Goal: Communication & Community: Answer question/provide support

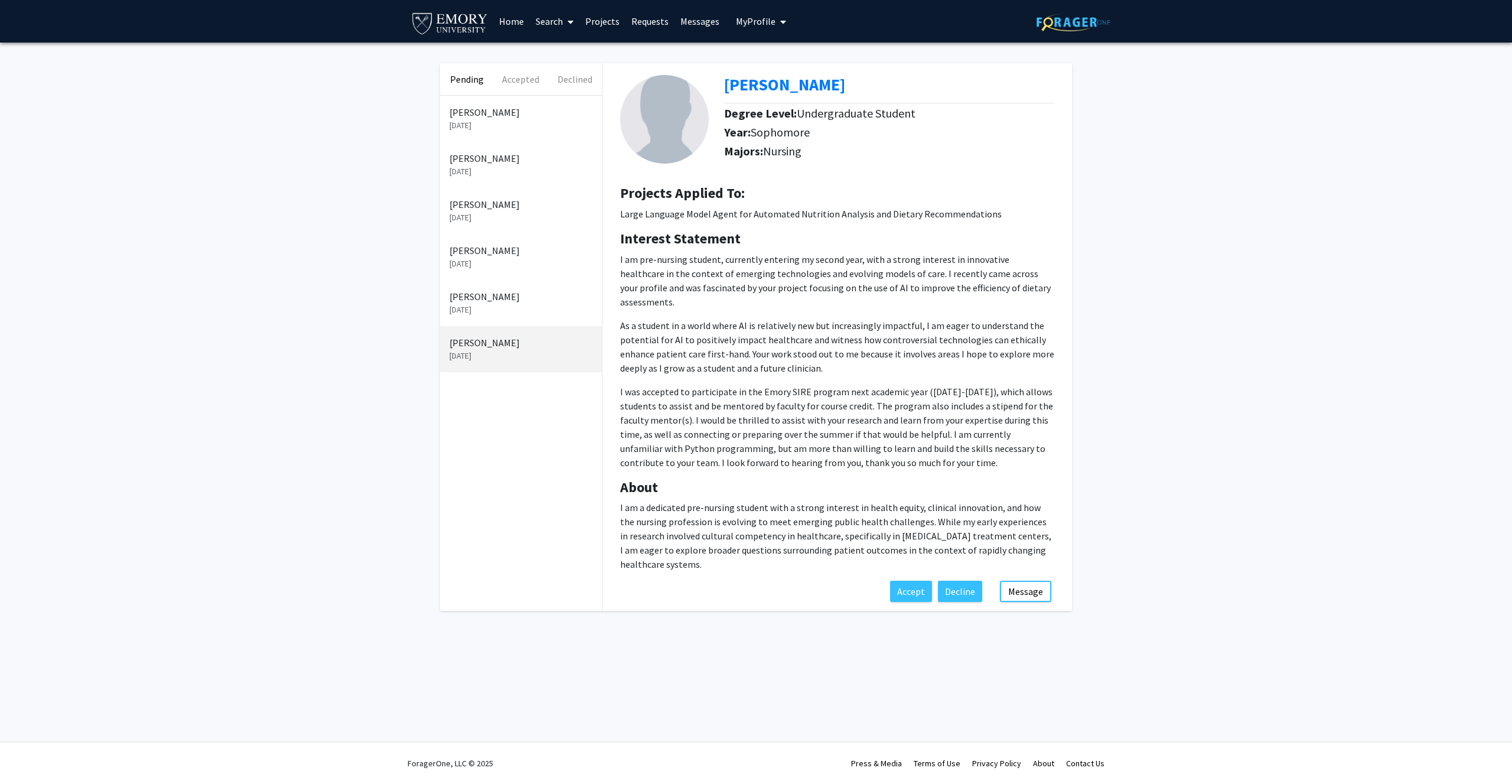
click at [512, 111] on p "[PERSON_NAME]" at bounding box center [520, 112] width 143 height 14
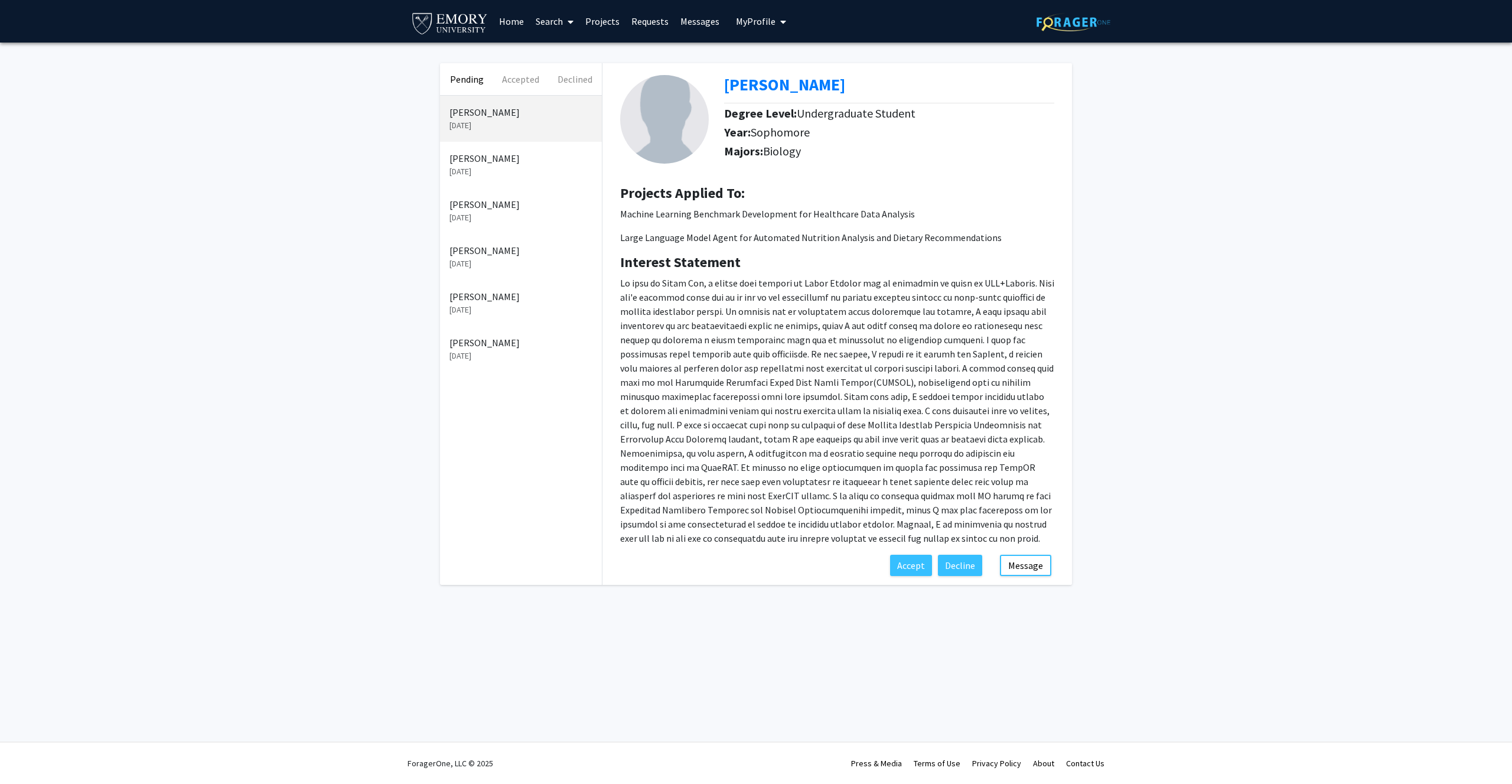
click at [538, 159] on p "[PERSON_NAME]" at bounding box center [520, 158] width 143 height 14
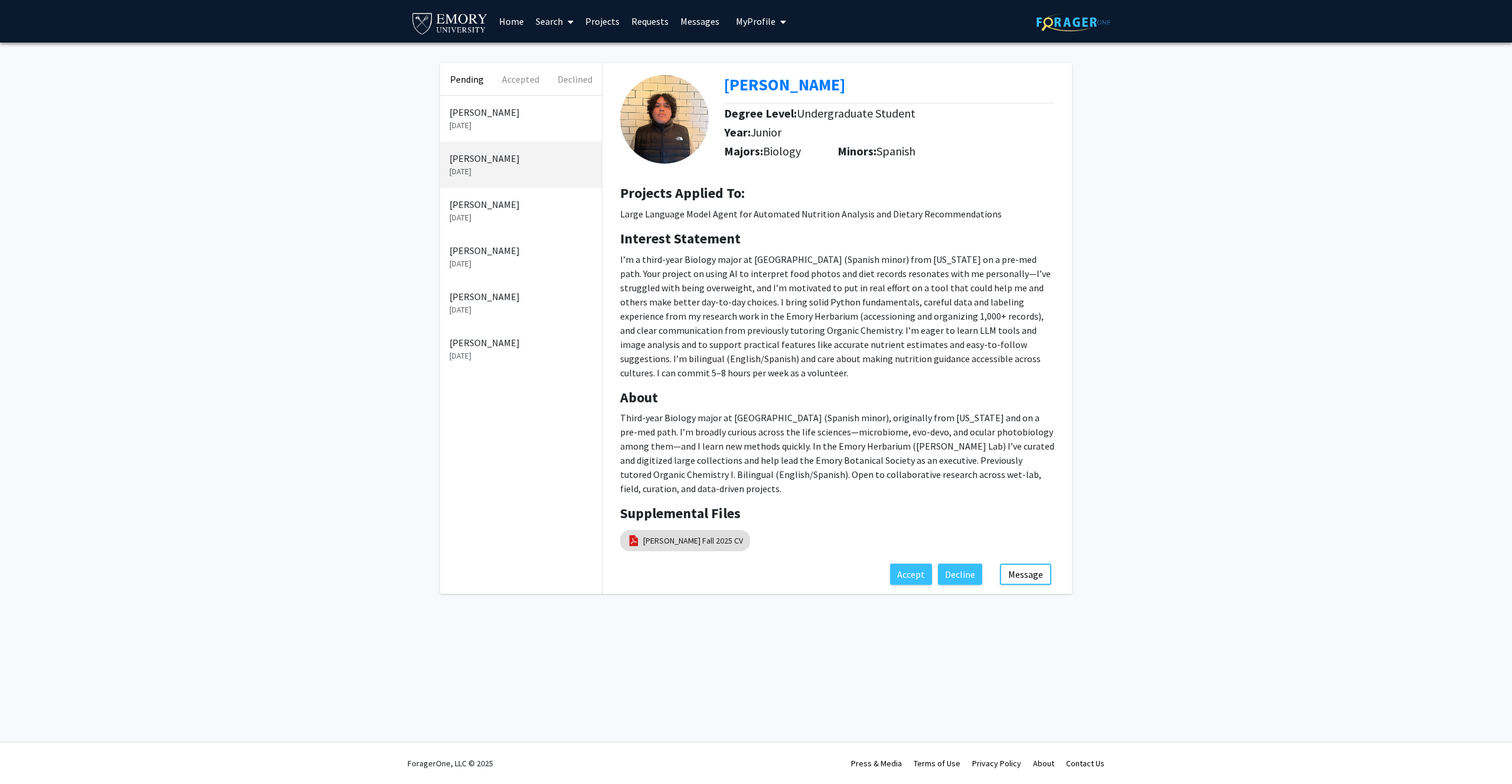
click at [536, 250] on p "[PERSON_NAME]" at bounding box center [520, 250] width 143 height 14
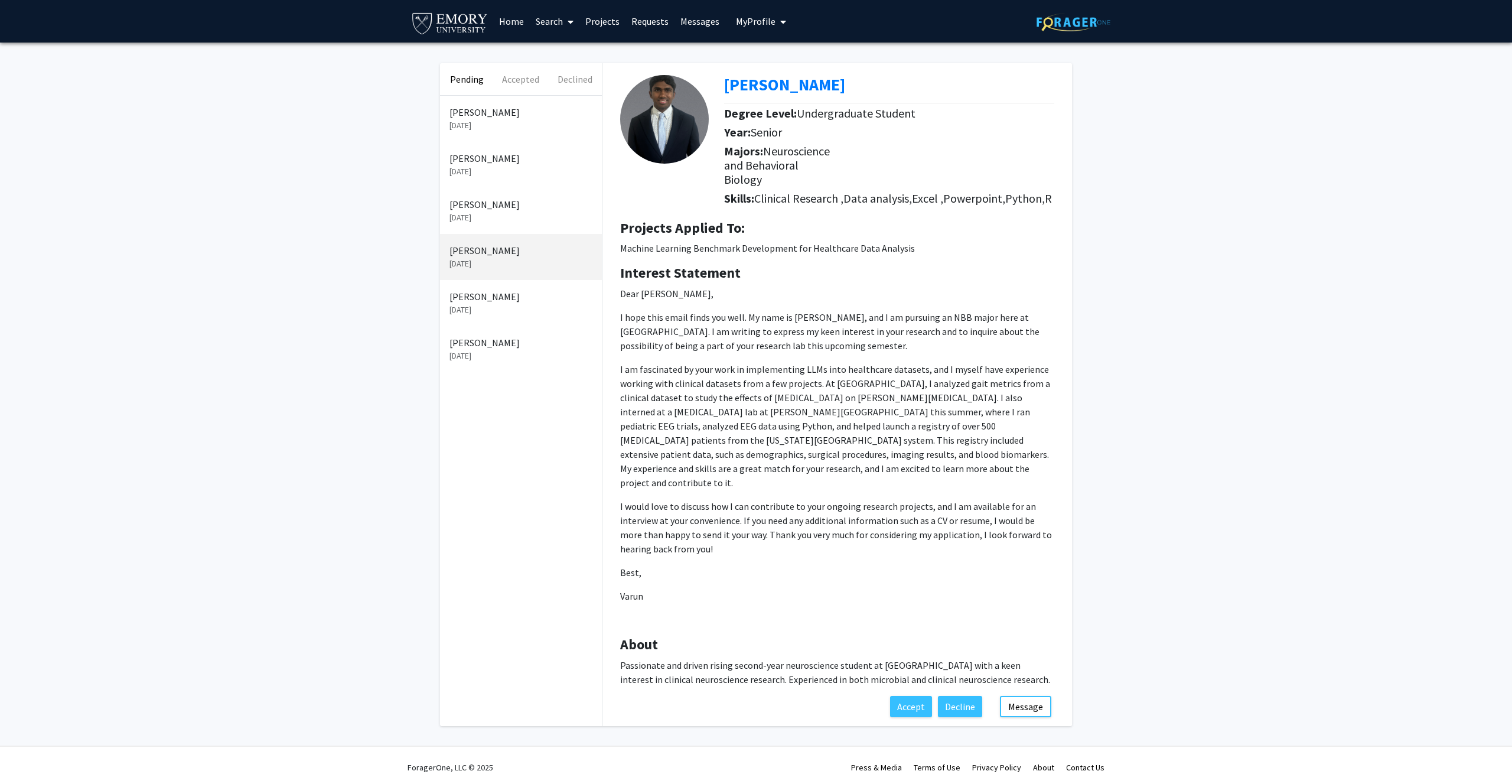
click at [540, 109] on p "[PERSON_NAME]" at bounding box center [520, 112] width 143 height 14
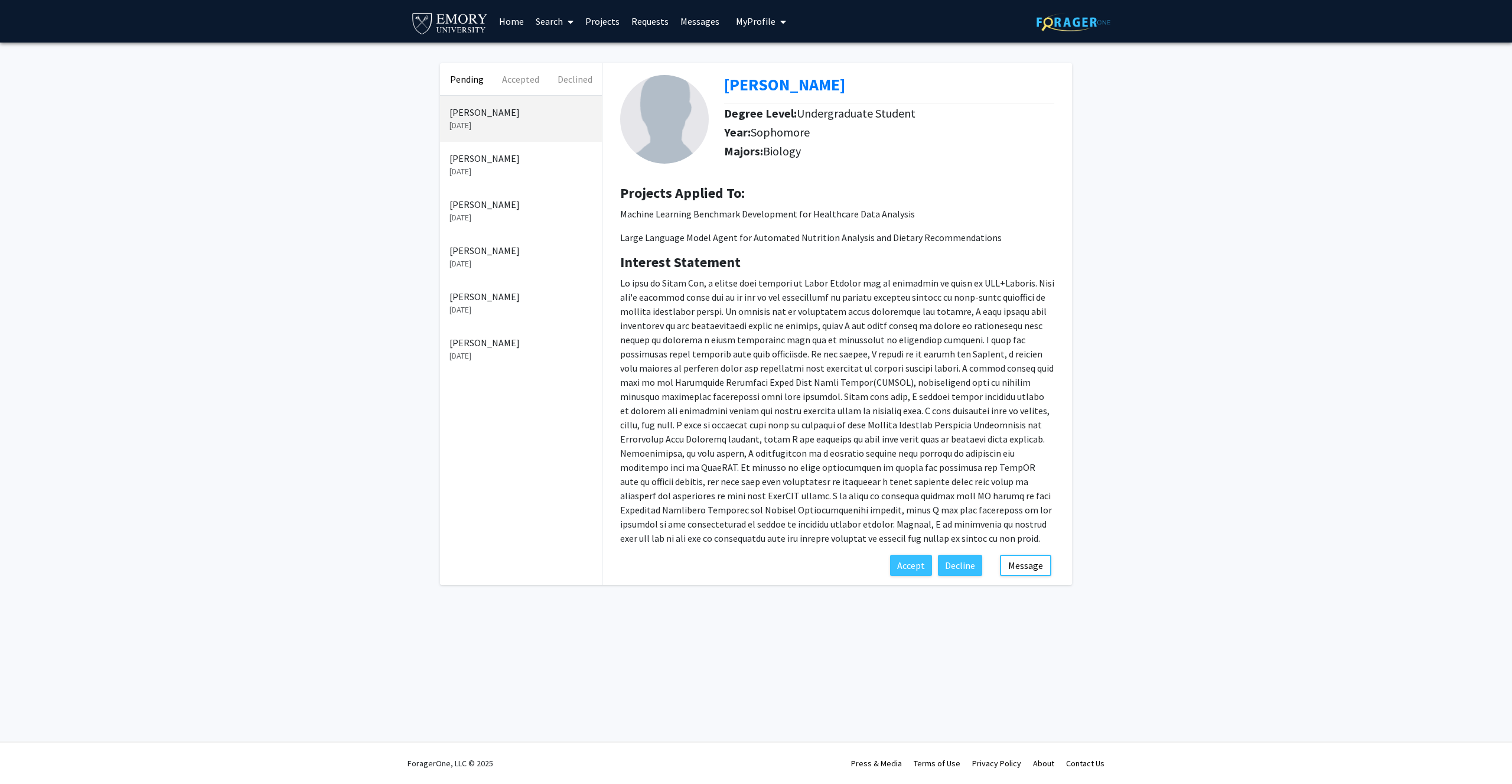
drag, startPoint x: 891, startPoint y: 541, endPoint x: 621, endPoint y: 280, distance: 375.5
click at [621, 280] on p at bounding box center [838, 410] width 434 height 269
click at [621, 259] on div at bounding box center [621, 259] width 0 height 0
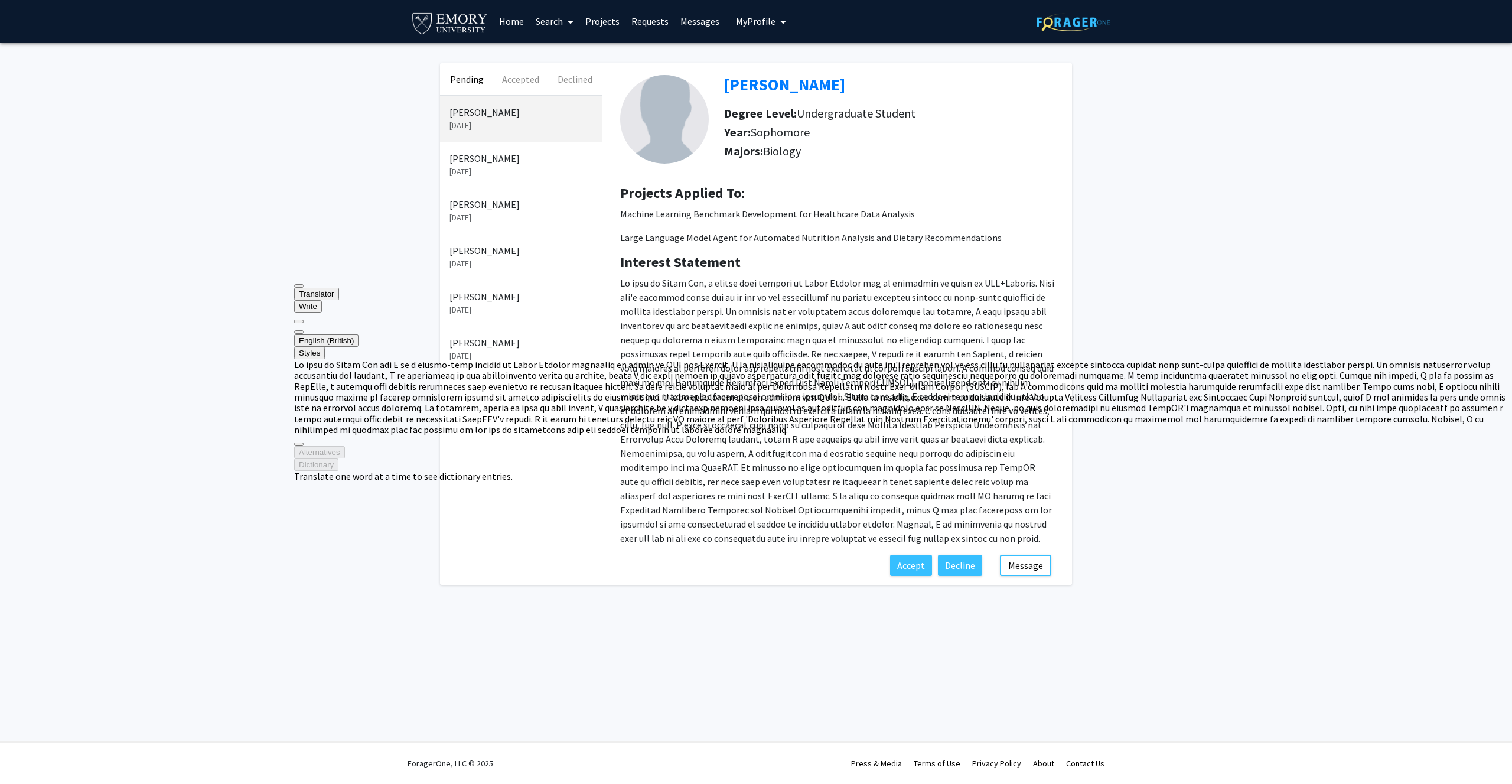
copy p "My name is Caleb Kim, a second year student at Emory College who is intending t…"
click at [304, 330] on button at bounding box center [299, 331] width 10 height 3
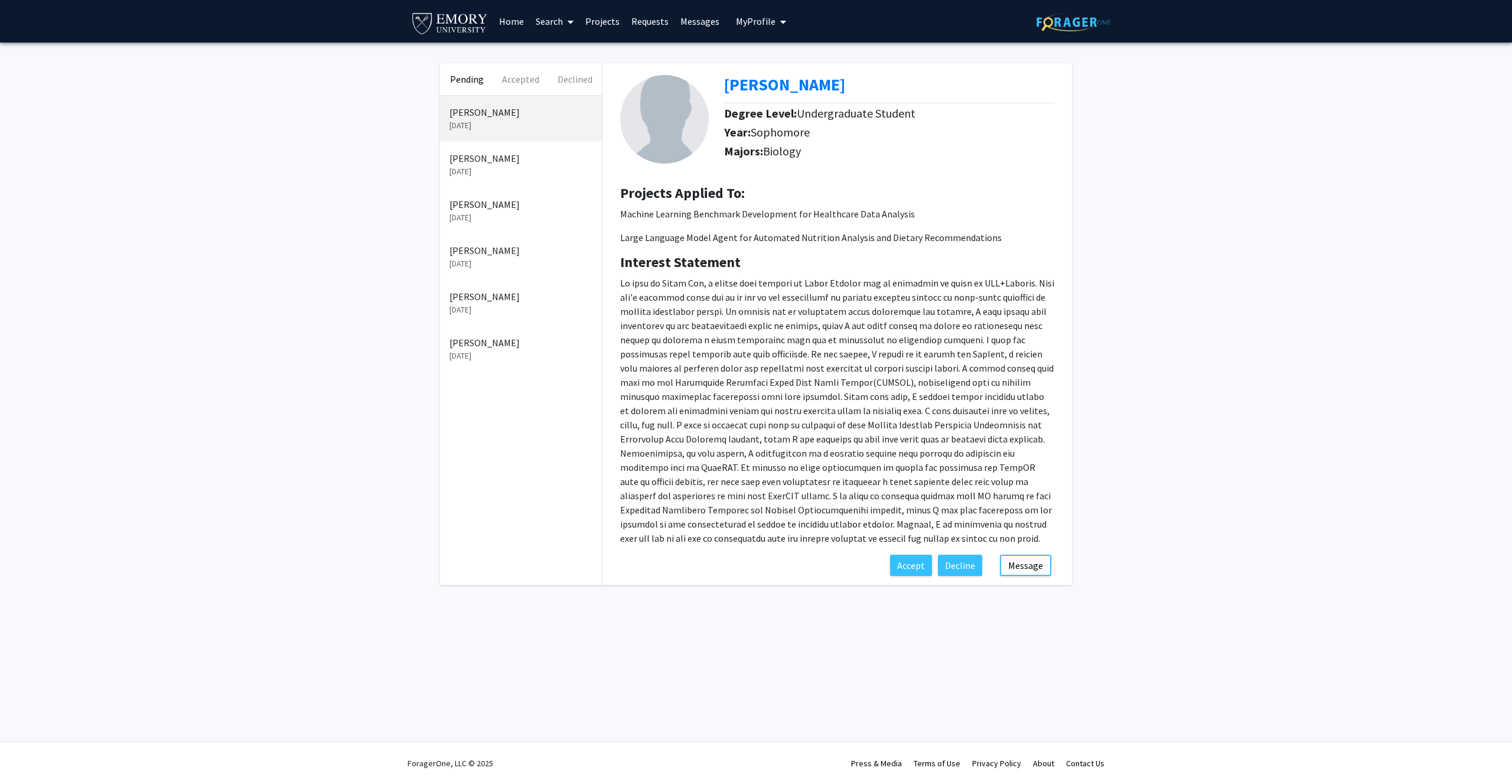
click at [537, 163] on p "[PERSON_NAME]" at bounding box center [520, 158] width 143 height 14
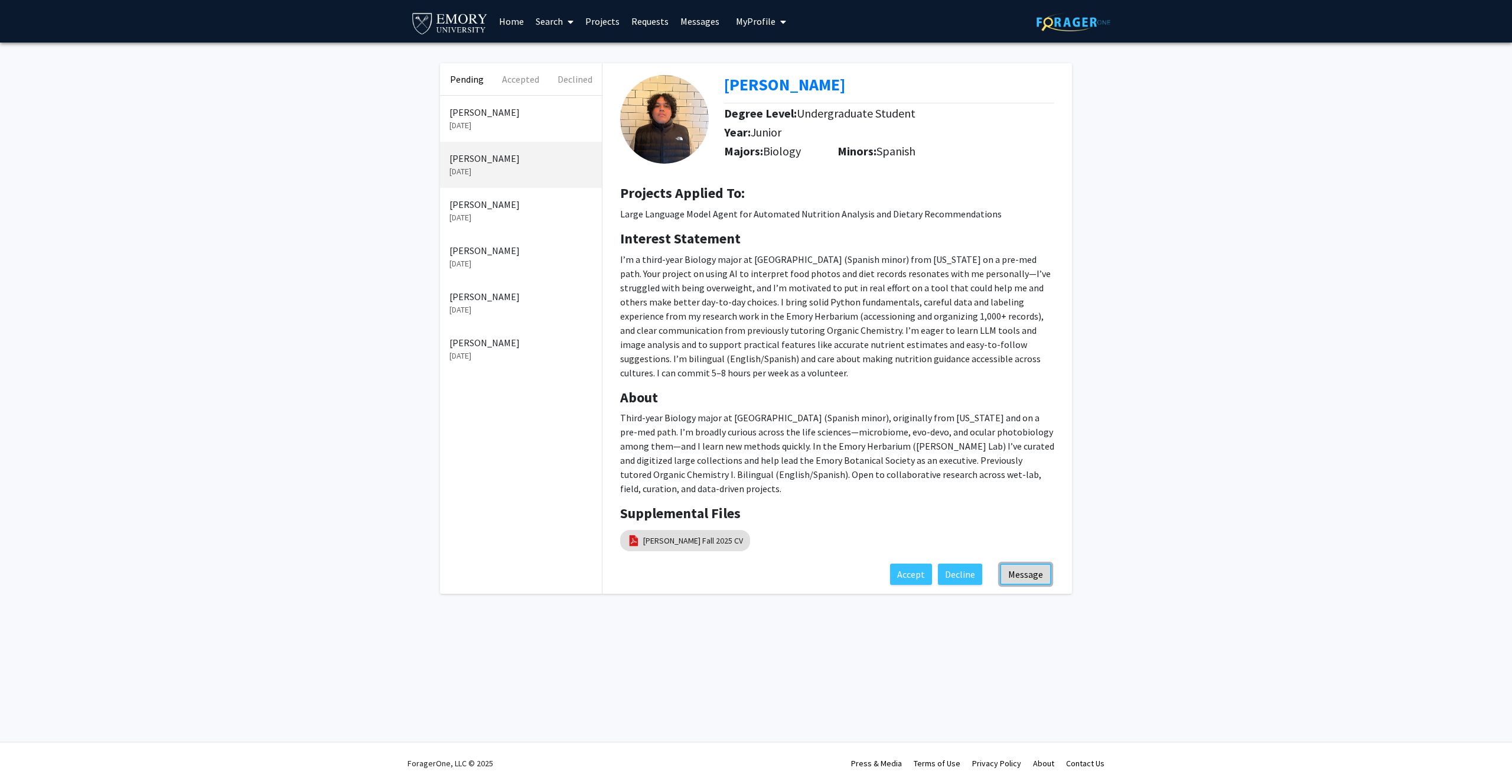
click at [1016, 563] on button "Message" at bounding box center [1025, 574] width 51 height 22
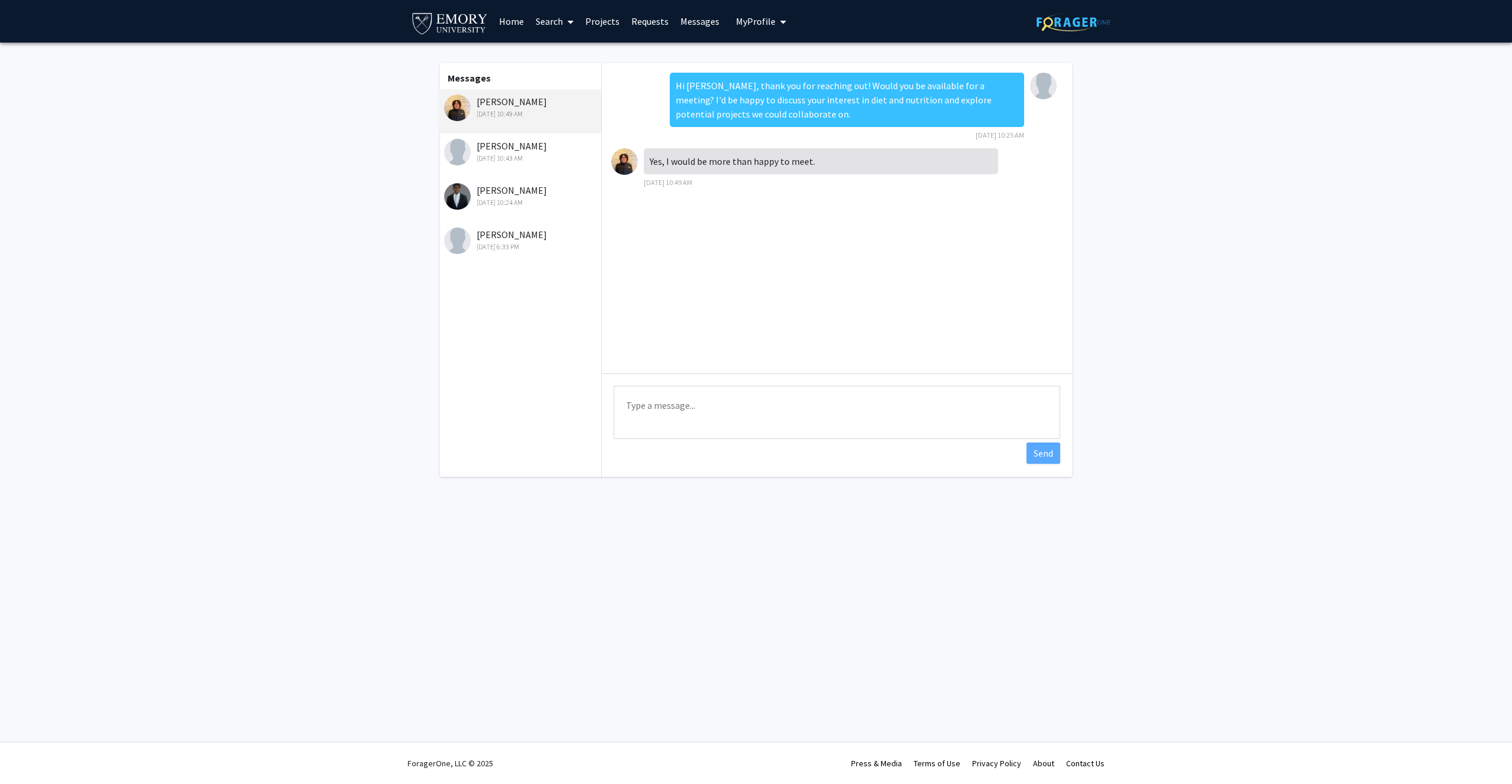
click at [742, 399] on textarea "Type a message" at bounding box center [837, 412] width 447 height 53
click at [931, 407] on textarea "Hi Santiago, will next Monday works for you. I am pretty available next Monday.…" at bounding box center [837, 412] width 447 height 53
click at [739, 407] on textarea "Hi Santiago, will next Monday works for you. I am pretty available next Monday …" at bounding box center [837, 412] width 447 height 53
click at [891, 422] on textarea "Hi Santiago, will next Monday and Tuesday works for you. I am pretty available …" at bounding box center [837, 412] width 447 height 53
drag, startPoint x: 891, startPoint y: 422, endPoint x: 602, endPoint y: 414, distance: 289.1
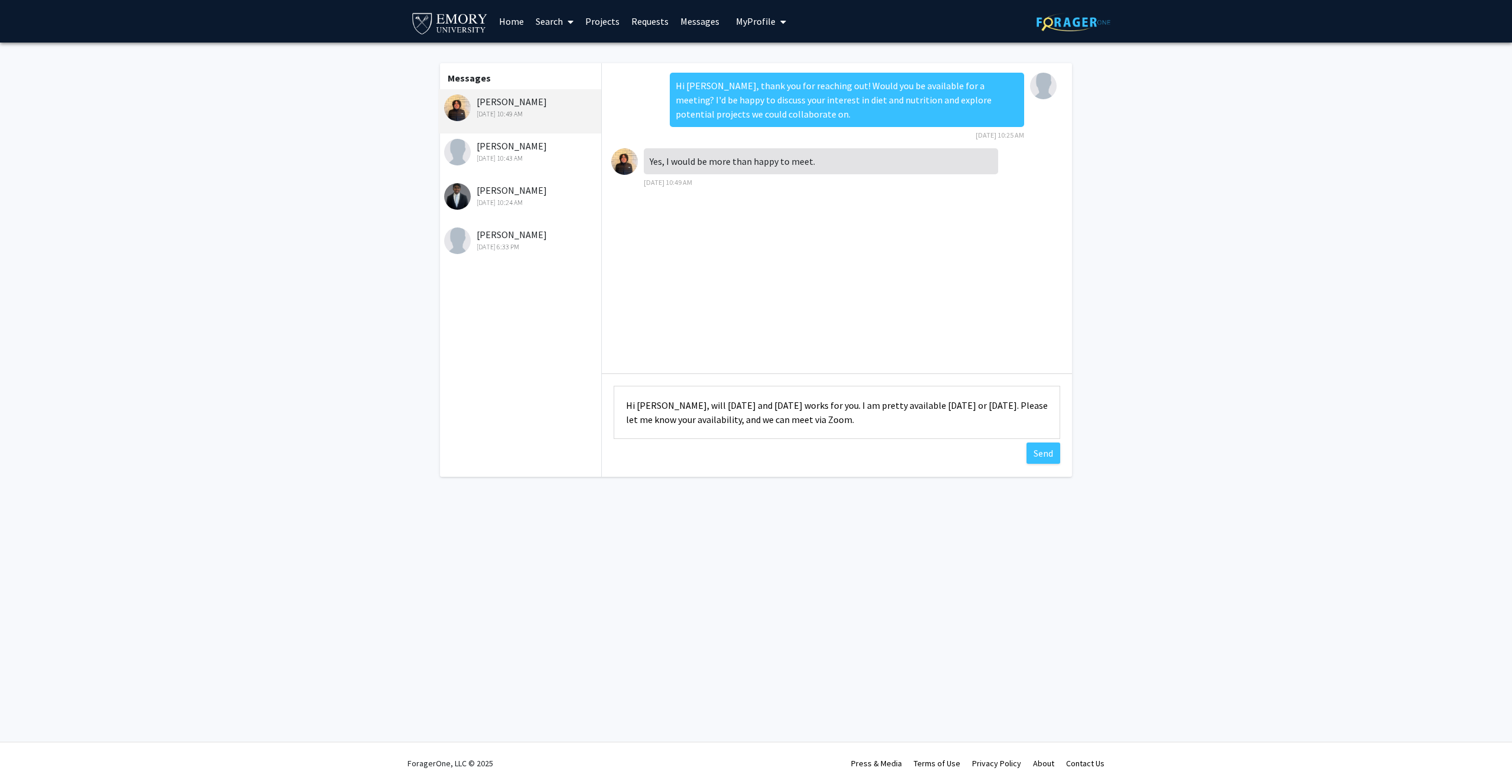
click at [602, 414] on div "Type a message Hi Santiago, will next Monday and Tuesday works for you. I am pr…" at bounding box center [836, 413] width 470 height 80
click at [987, 430] on textarea "Hi Santiago, will next Monday and Tuesday works for you. I am pretty available …" at bounding box center [837, 412] width 447 height 53
drag, startPoint x: 962, startPoint y: 426, endPoint x: 601, endPoint y: 402, distance: 361.8
click at [601, 402] on div "Messages Gabriel Santiago Sep 8, 2025 10:49 AM Shourya Soni Sep 3, 2025 10:43 A…" at bounding box center [756, 270] width 653 height 414
paste textarea "ould next Monday or Tuesday work for you? I'm available both days and we could …"
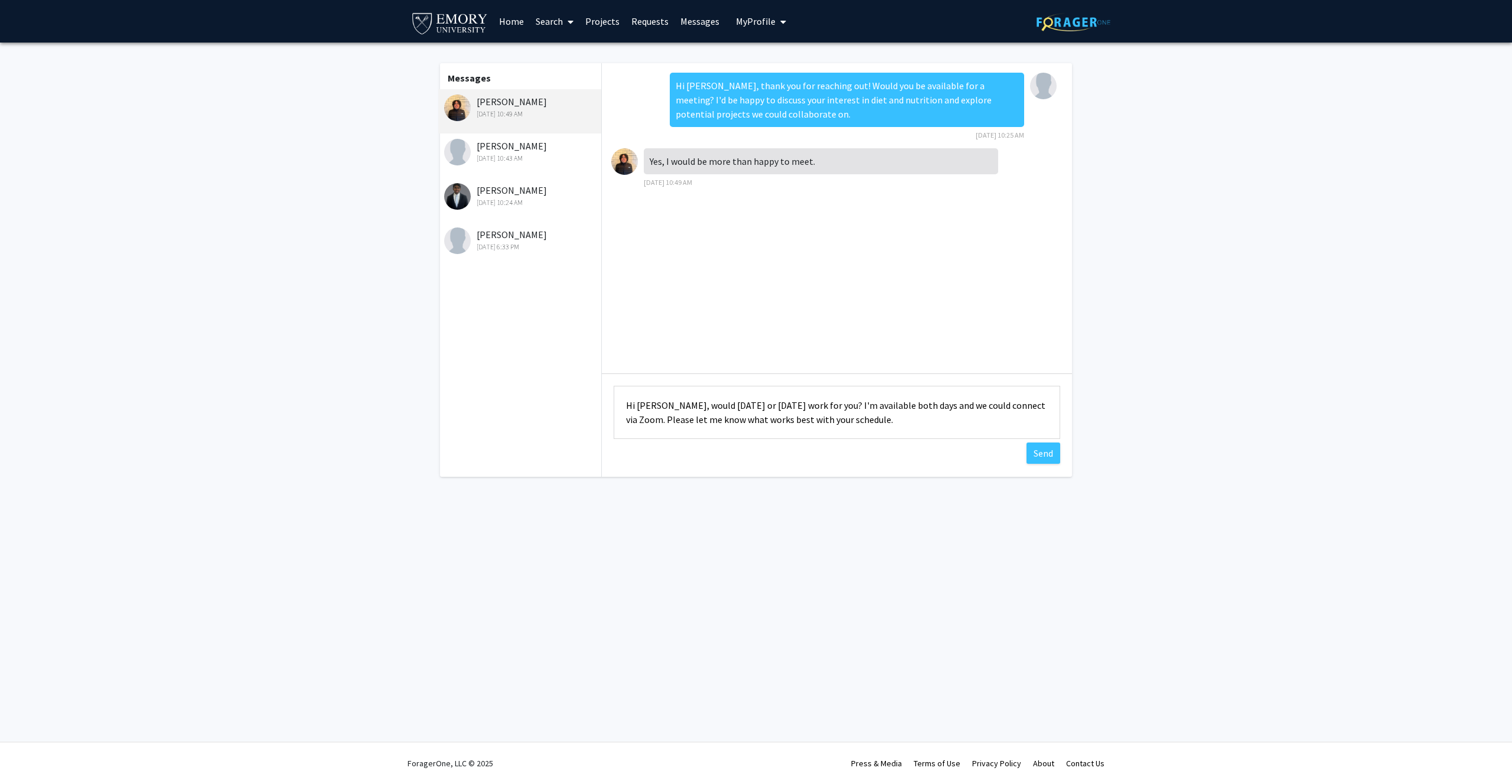
drag, startPoint x: 636, startPoint y: 405, endPoint x: 670, endPoint y: 408, distance: 34.1
click at [670, 408] on textarea "Hi Santiago, would next Monday or Tuesday work for you? I'm available both days…" at bounding box center [837, 412] width 447 height 53
type textarea "Hi Gabriel, would next Monday or Tuesday work for you? I'm available both days …"
click at [1040, 452] on button "Send" at bounding box center [1043, 453] width 34 height 22
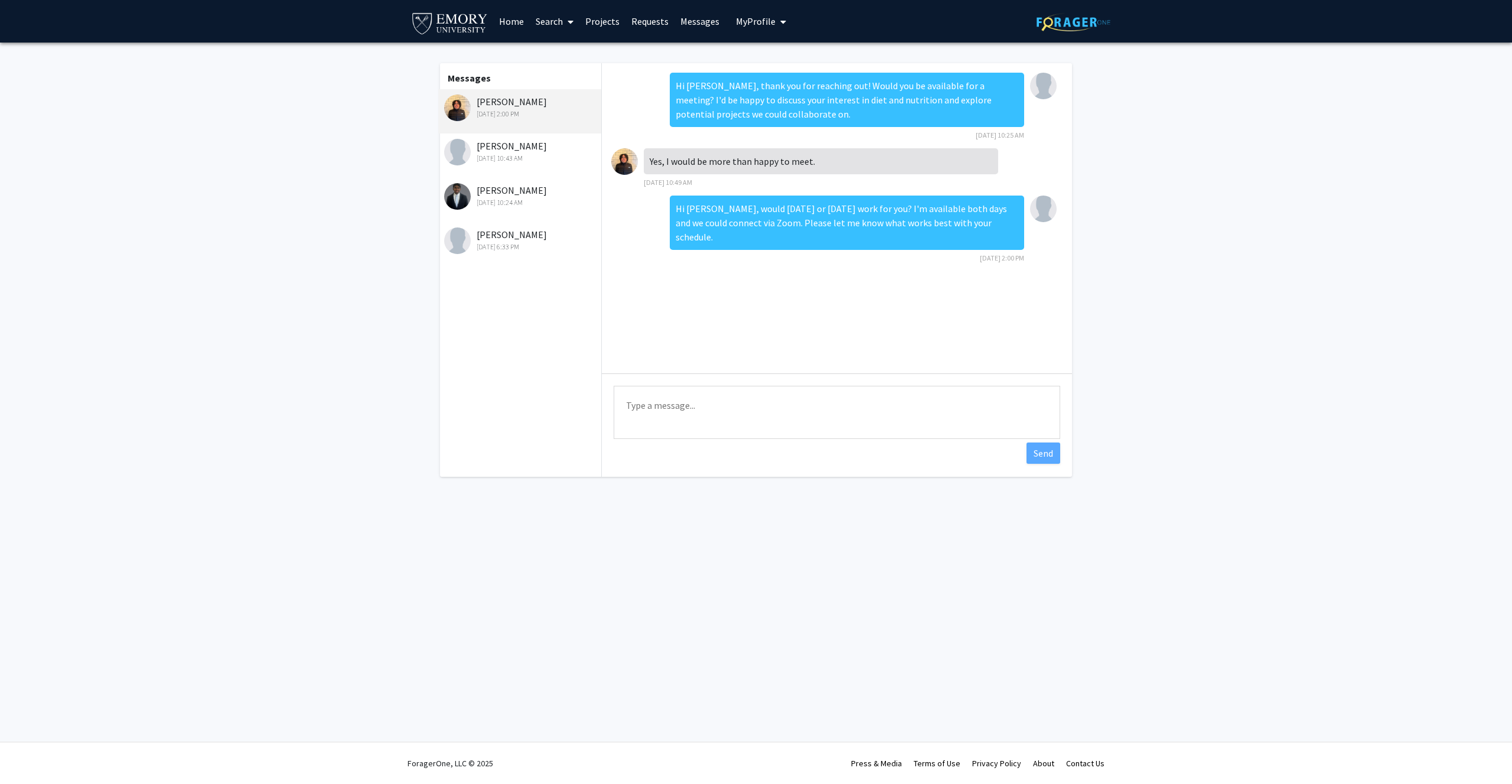
click at [493, 146] on div "Shourya Soni Sep 3, 2025 10:43 AM" at bounding box center [521, 151] width 154 height 25
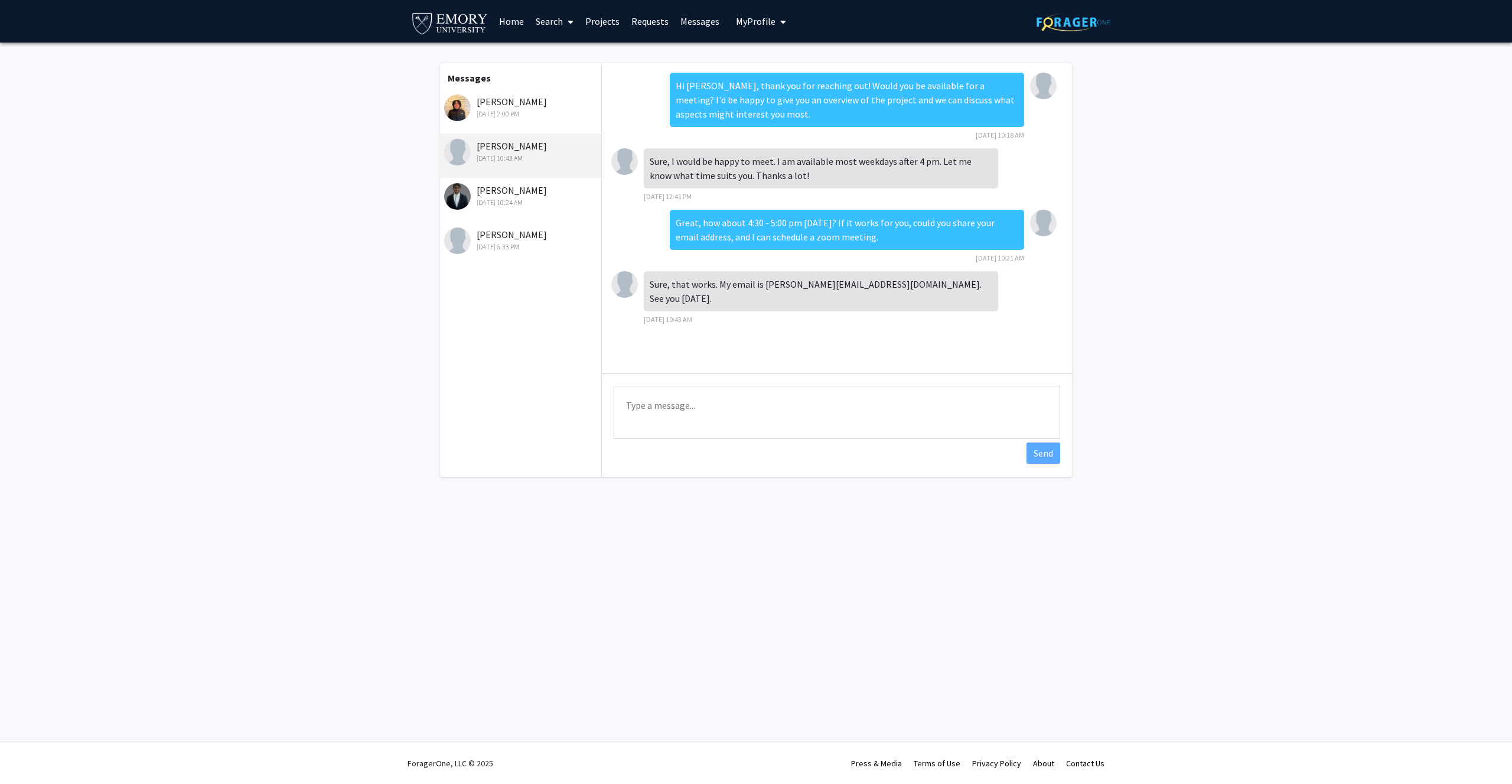
click at [660, 26] on link "Requests" at bounding box center [650, 22] width 49 height 42
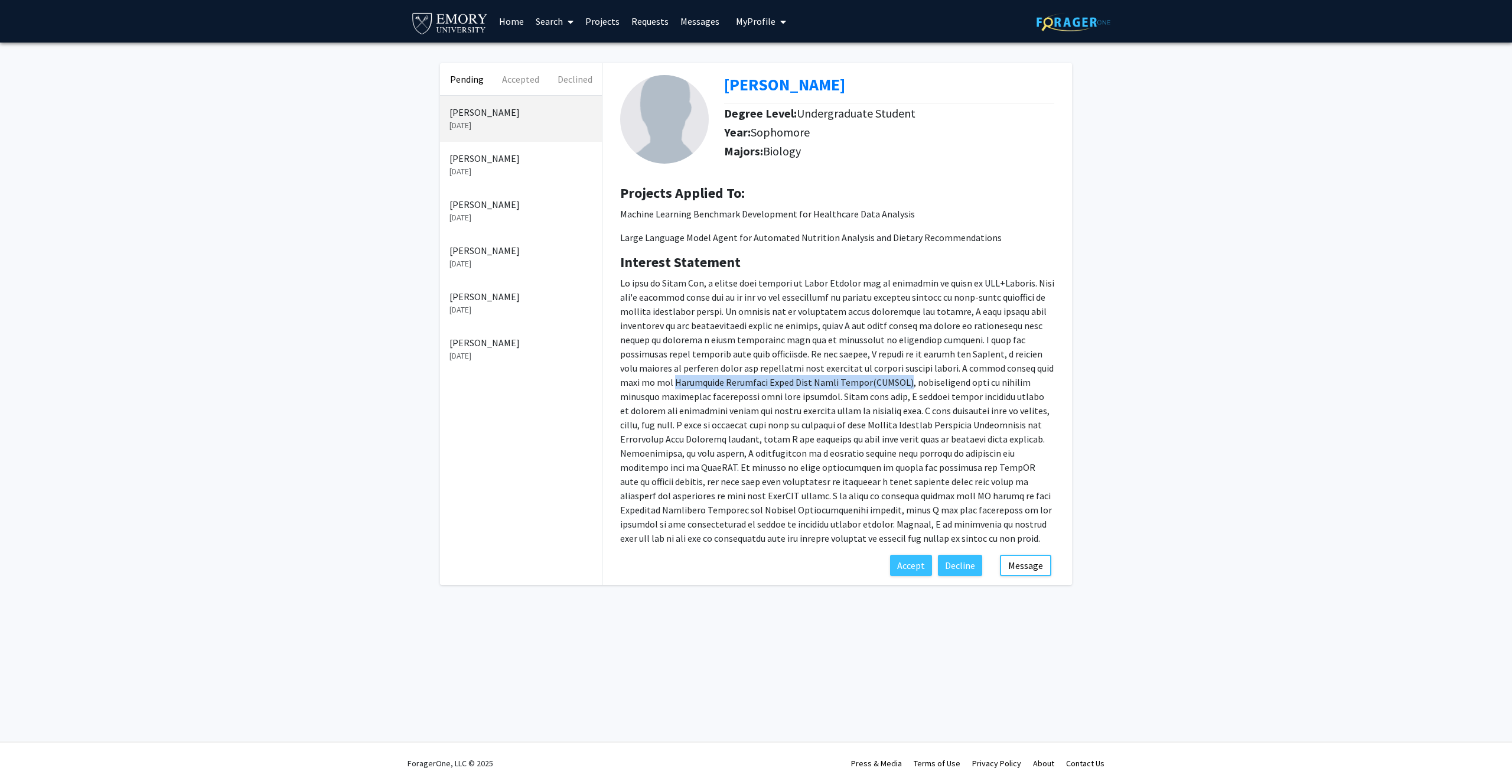
drag, startPoint x: 619, startPoint y: 382, endPoint x: 833, endPoint y: 389, distance: 214.1
click at [833, 389] on div "Interest Statement" at bounding box center [837, 403] width 452 height 300
copy p "Simplified Molecular Input Line Entry System(SMILES)"
click at [964, 453] on p at bounding box center [838, 410] width 434 height 269
click at [1032, 574] on button "Message" at bounding box center [1025, 565] width 51 height 22
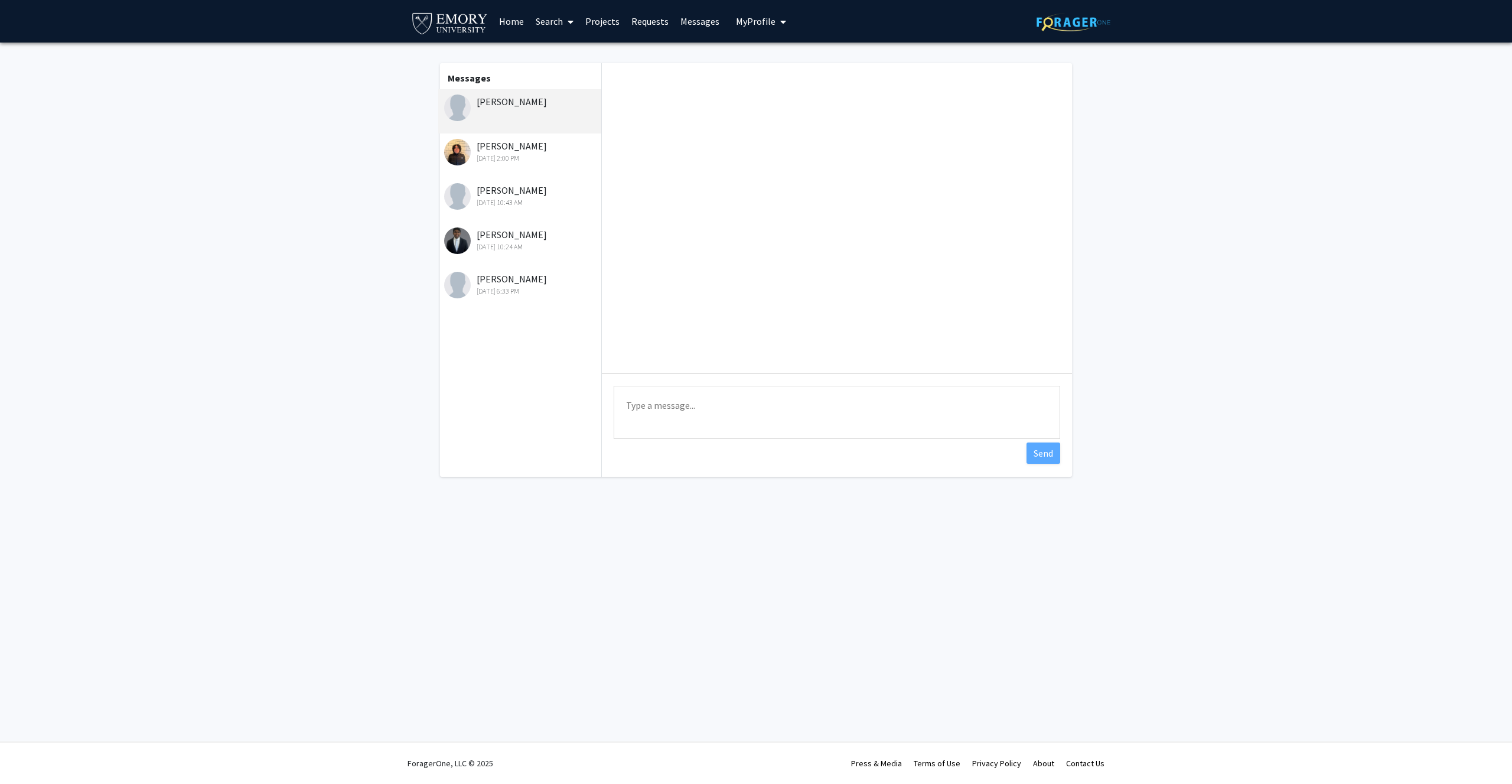
click at [501, 155] on div "[DATE] 2:00 PM" at bounding box center [521, 158] width 154 height 10
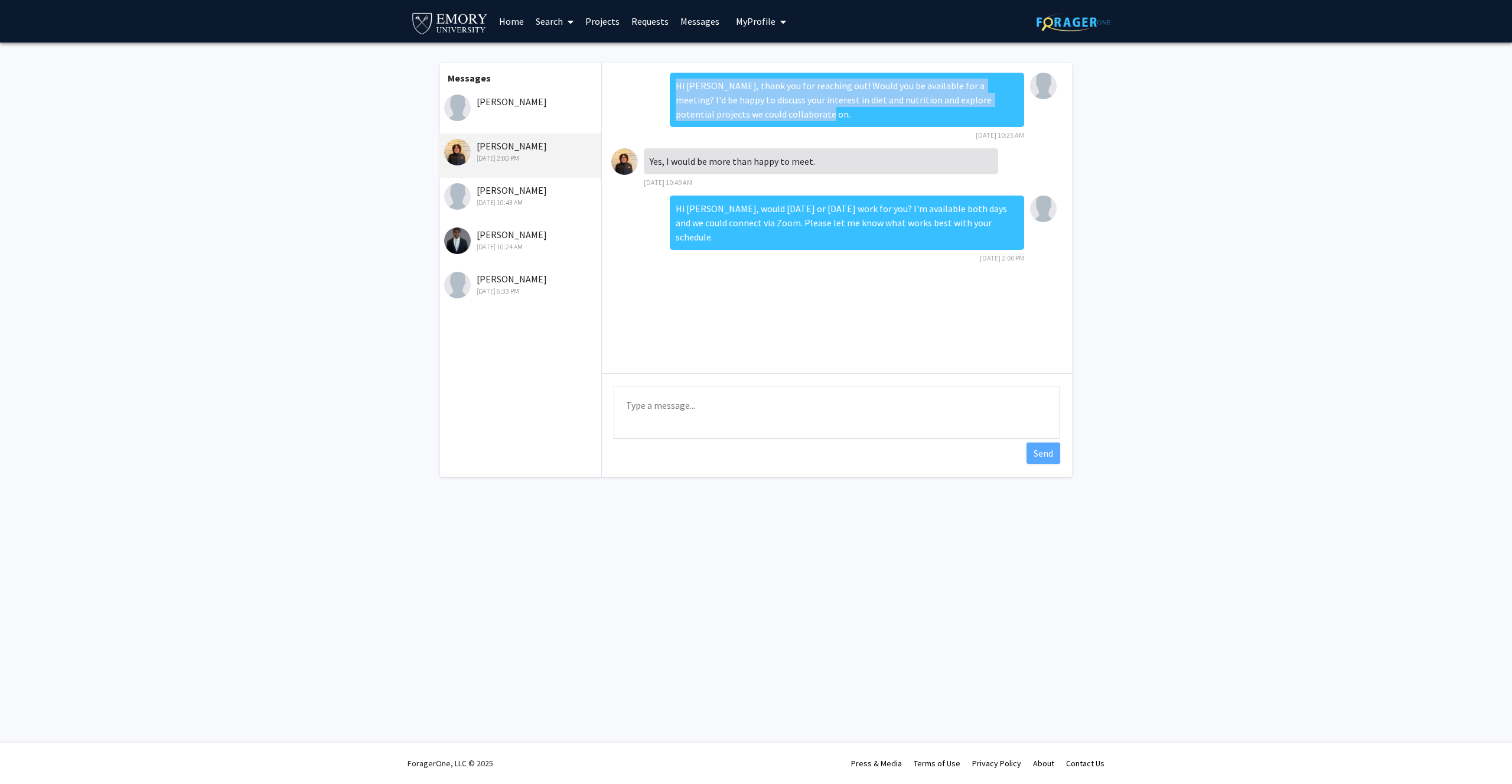
drag, startPoint x: 778, startPoint y: 120, endPoint x: 682, endPoint y: 76, distance: 105.6
click at [682, 76] on div "Hi Gabriel, thank you for reaching out! Would you be available for a meeting? I…" at bounding box center [846, 100] width 354 height 55
click at [768, 116] on div "Hi Gabriel, thank you for reaching out! Would you be available for a meeting? I…" at bounding box center [846, 100] width 354 height 55
drag, startPoint x: 768, startPoint y: 117, endPoint x: 672, endPoint y: 85, distance: 101.2
click at [672, 85] on div "Hi Gabriel, thank you for reaching out! Would you be available for a meeting? I…" at bounding box center [846, 100] width 354 height 55
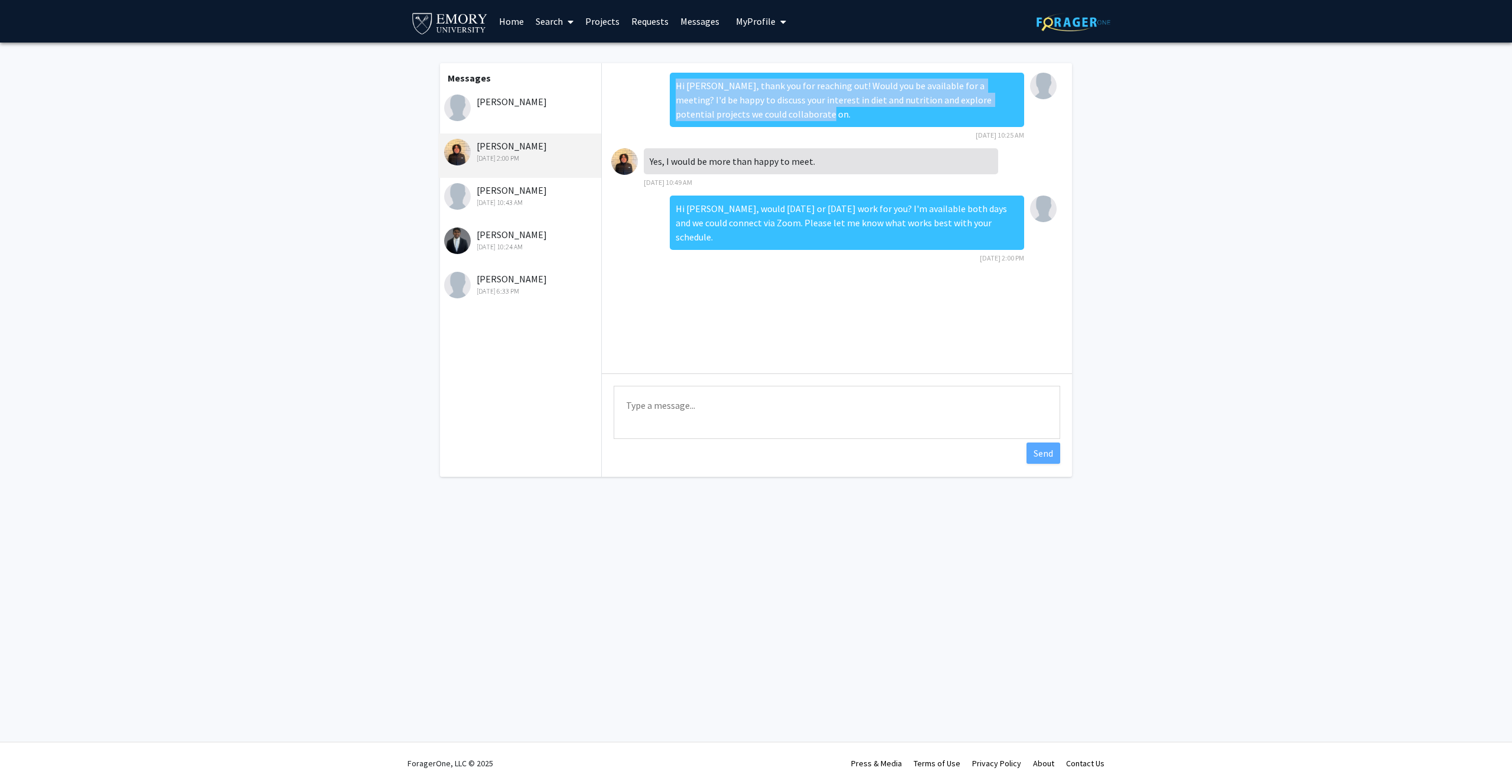
copy div "Hi Gabriel, thank you for reaching out! Would you be available for a meeting? I…"
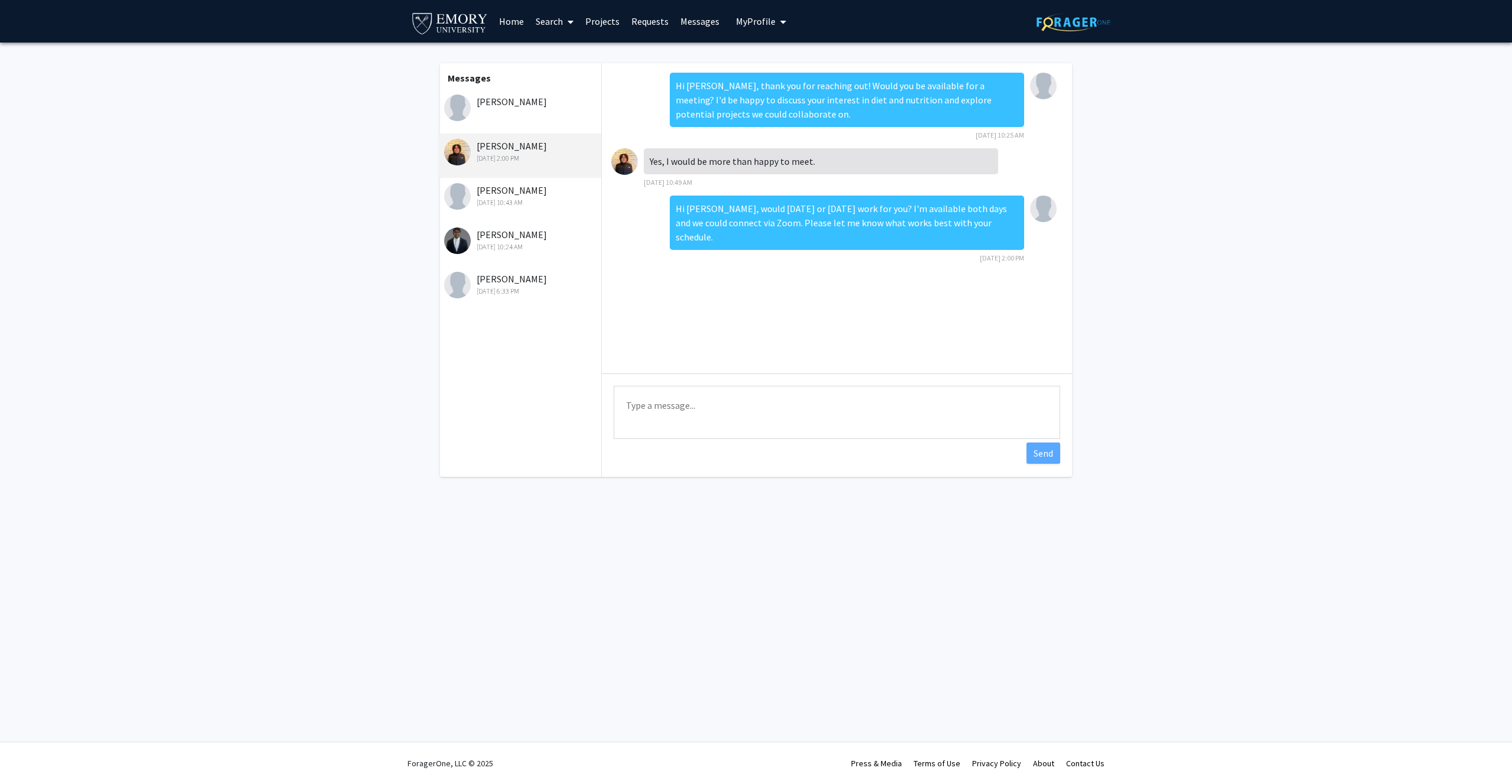
click at [525, 107] on div "[PERSON_NAME]" at bounding box center [521, 101] width 154 height 14
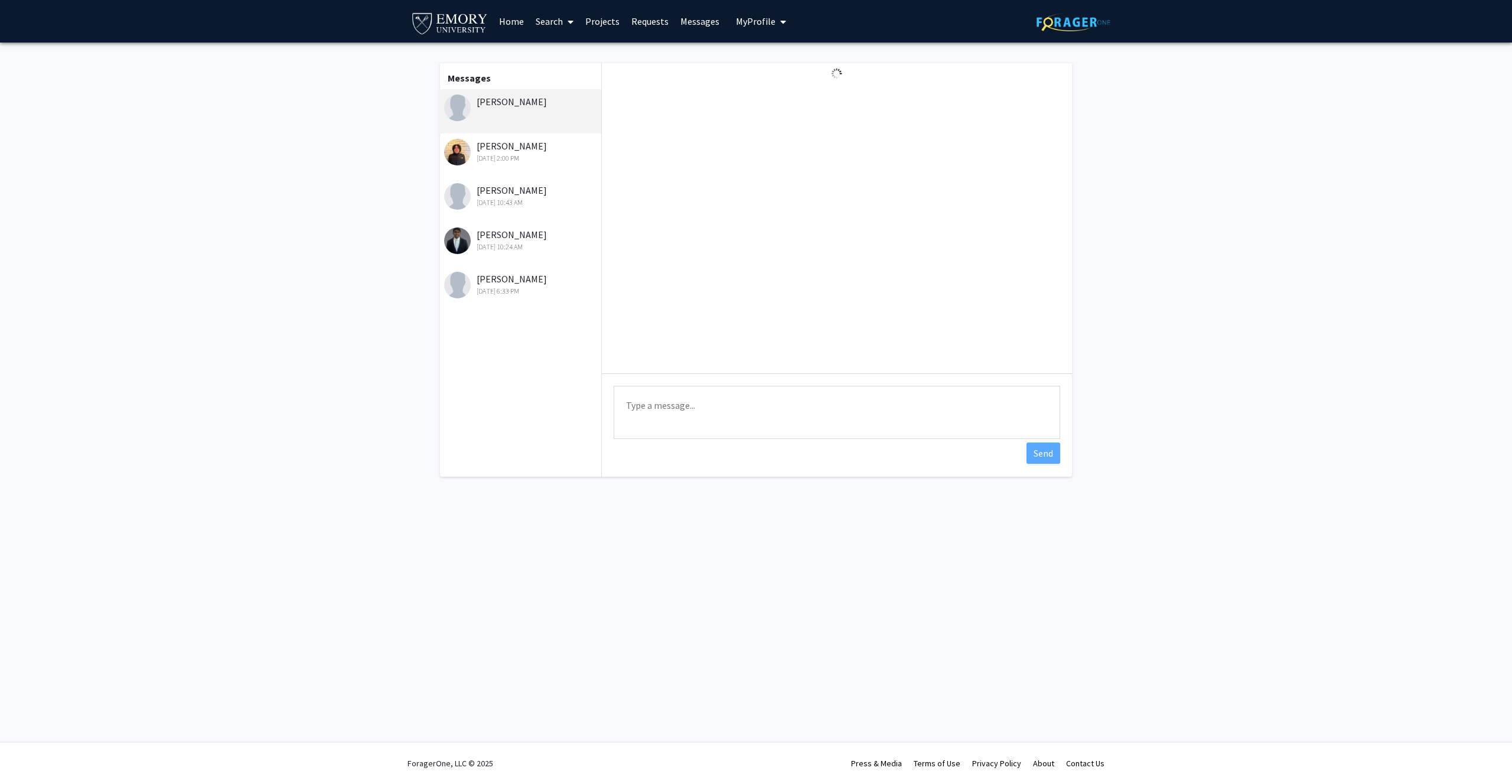
click at [696, 399] on textarea "Type a message" at bounding box center [837, 412] width 447 height 53
paste textarea "Hi Gabriel, thank you for reaching out! Would you be available for a meeting? I…"
drag, startPoint x: 639, startPoint y: 404, endPoint x: 665, endPoint y: 407, distance: 26.2
click at [665, 407] on textarea "Hi Gabriel, thank you for reaching out! Would you be available for a meeting? I…" at bounding box center [837, 412] width 447 height 53
drag, startPoint x: 855, startPoint y: 420, endPoint x: 825, endPoint y: 420, distance: 30.0
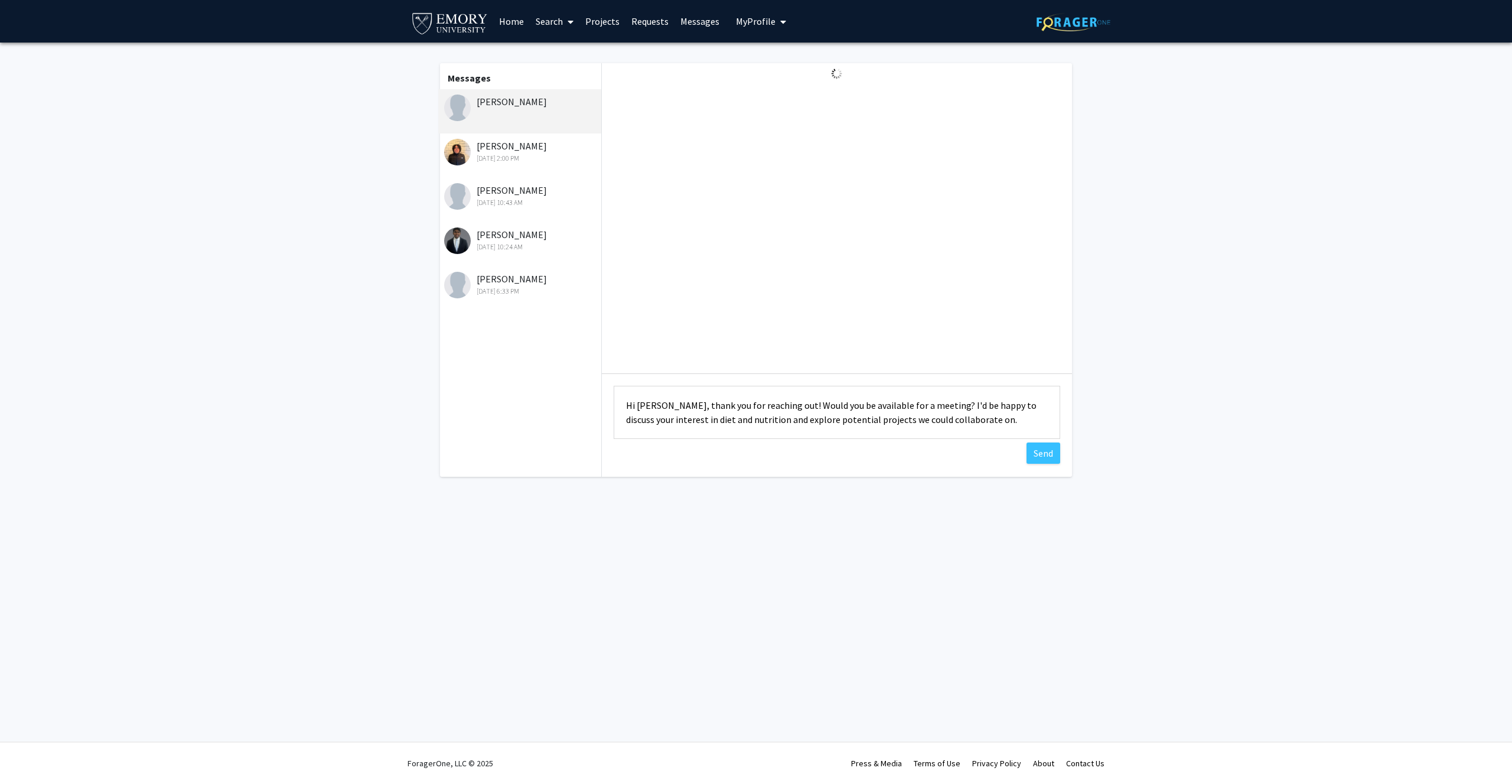
click at [825, 420] on textarea "Hi Caleb, thank you for reaching out! Would you be available for a meeting? I'd…" at bounding box center [837, 412] width 447 height 53
click at [954, 418] on textarea "Hi Caleb, thank you for reaching out! Would you be available for a meeting? I'd…" at bounding box center [837, 412] width 447 height 53
click at [965, 422] on textarea "Hi Caleb, thank you for reaching out! Would you be available for a meeting? I'd…" at bounding box center [837, 412] width 447 height 53
click at [833, 387] on textarea "Hi Caleb, thank you for reaching out! Would you be available for a meeting? I'd…" at bounding box center [837, 412] width 447 height 53
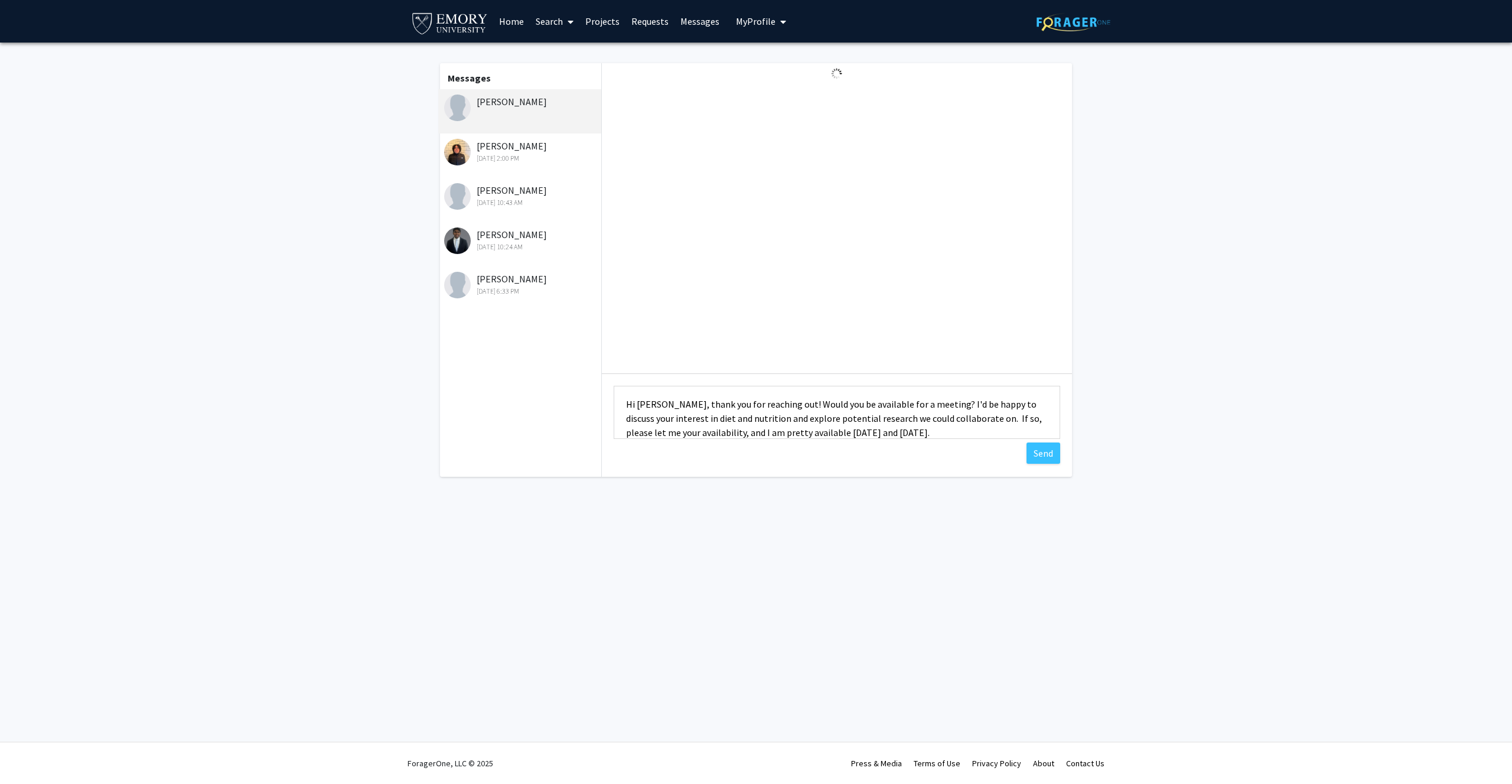
scroll to position [14, 0]
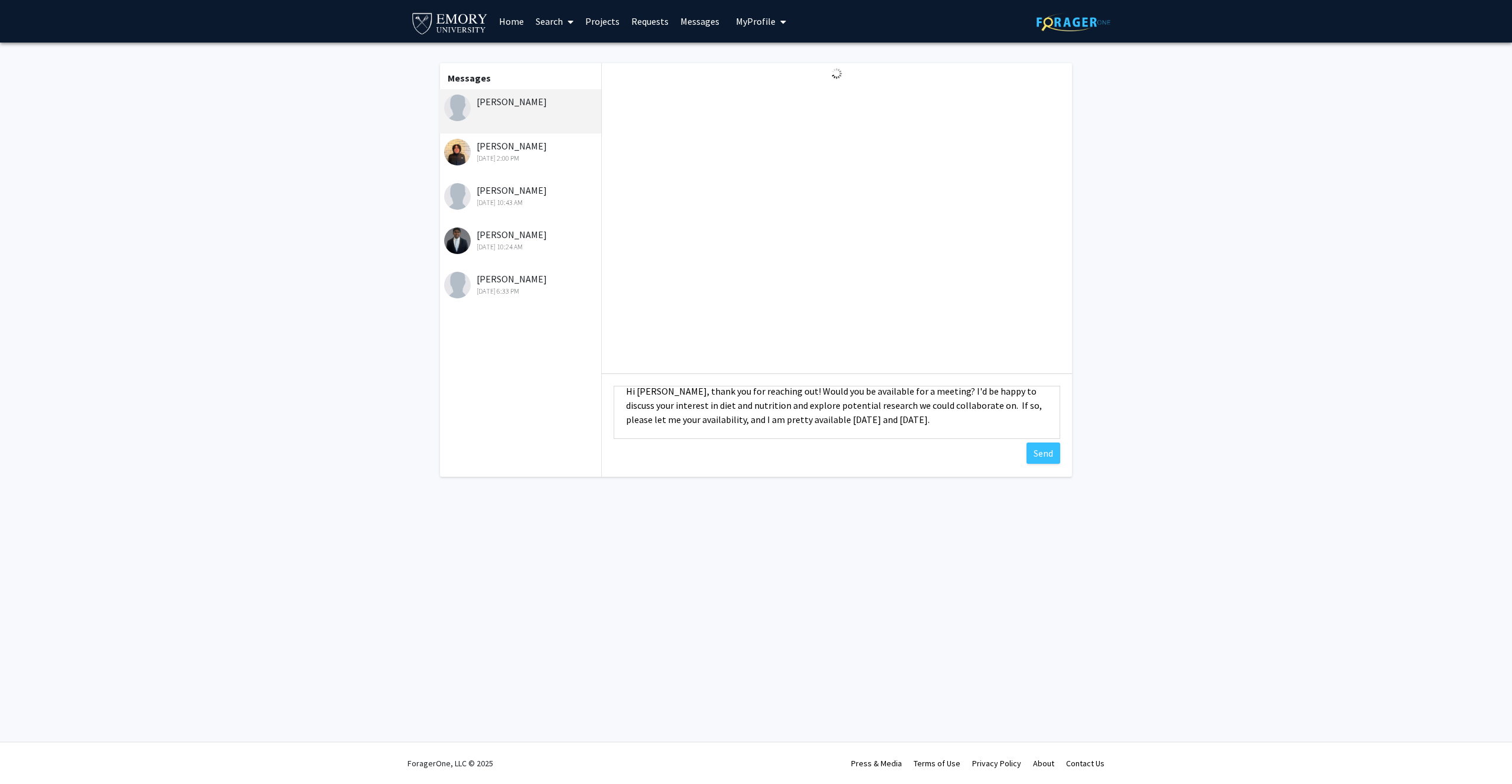
drag, startPoint x: 773, startPoint y: 401, endPoint x: 897, endPoint y: 424, distance: 126.1
click at [897, 424] on textarea "Hi Caleb, thank you for reaching out! Would you be available for a meeting? I'd…" at bounding box center [837, 412] width 447 height 53
paste textarea "I'd be delighted to meet and discuss your interest in diet and nutrition, as we…"
type textarea "Hi [PERSON_NAME], thank you for reaching out! I'd be delighted to meet and disc…"
click at [1037, 453] on button "Send" at bounding box center [1043, 453] width 34 height 22
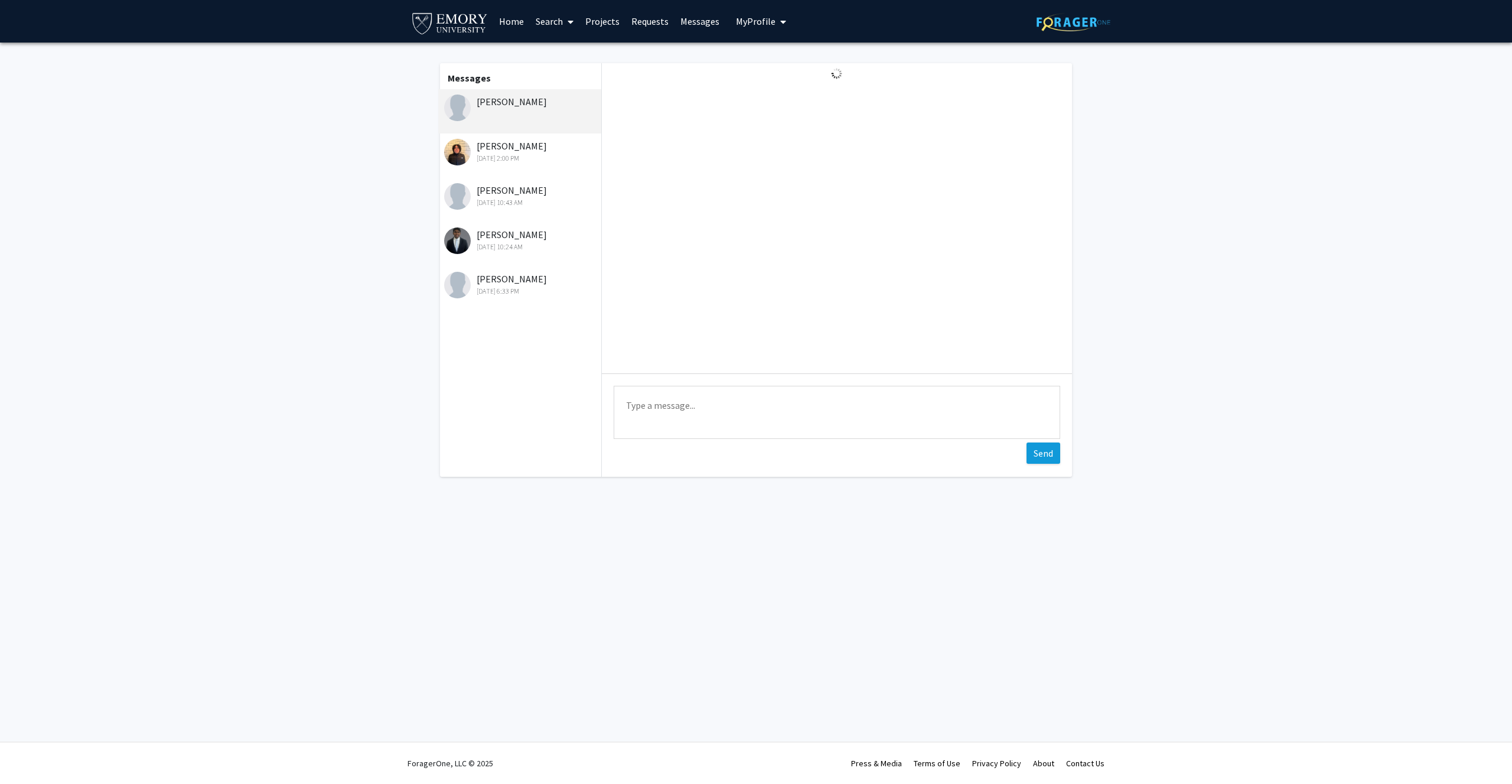
scroll to position [0, 0]
